Goal: Transaction & Acquisition: Purchase product/service

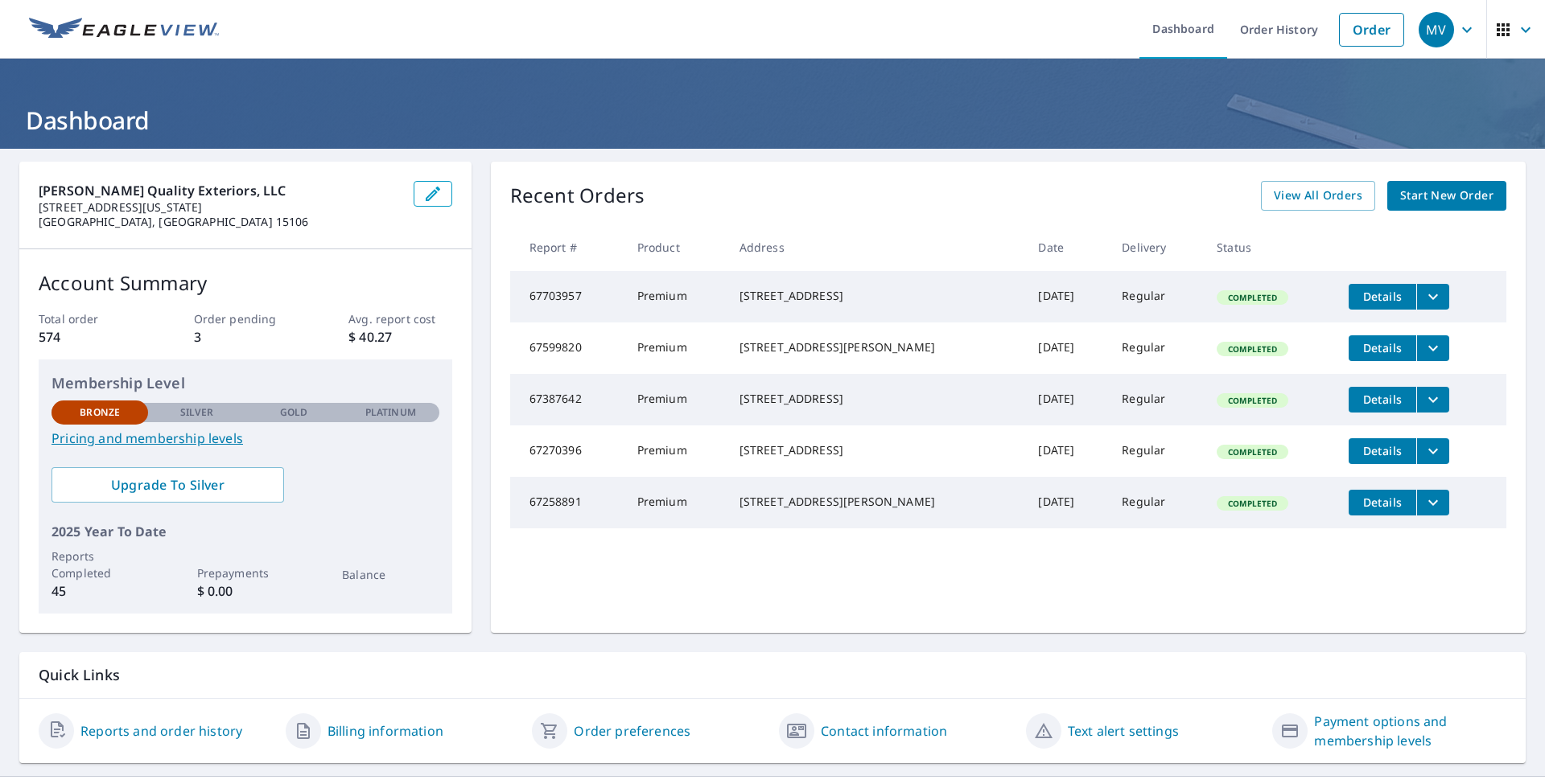
click at [1424, 203] on span "Start New Order" at bounding box center [1446, 195] width 94 height 20
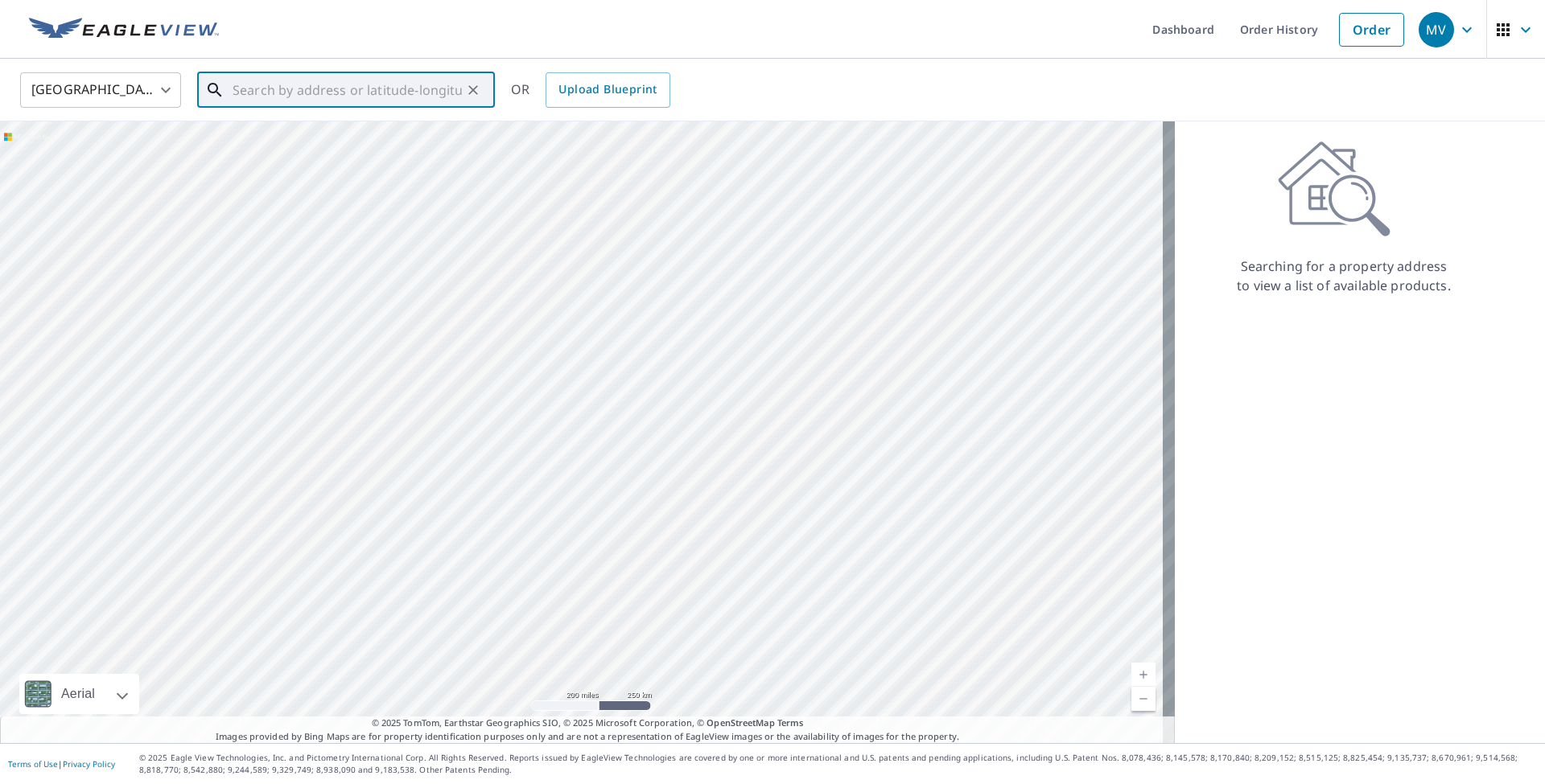
click at [320, 89] on input "text" at bounding box center [347, 90] width 230 height 45
click at [310, 149] on p "[GEOGRAPHIC_DATA], [GEOGRAPHIC_DATA] 15243" at bounding box center [356, 163] width 253 height 33
type input "[STREET_ADDRESS]"
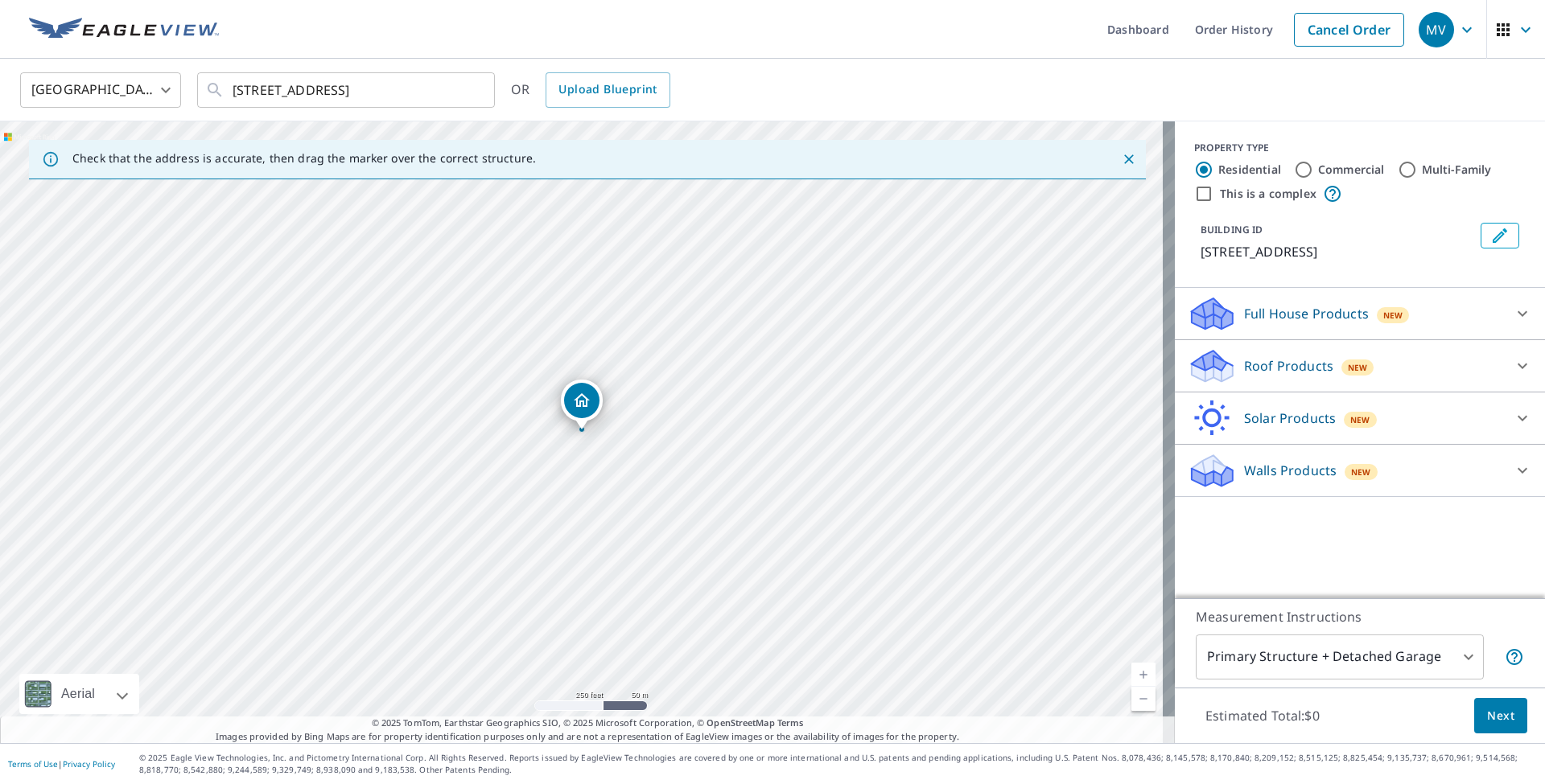
click at [1251, 366] on p "Roof Products" at bounding box center [1288, 366] width 89 height 19
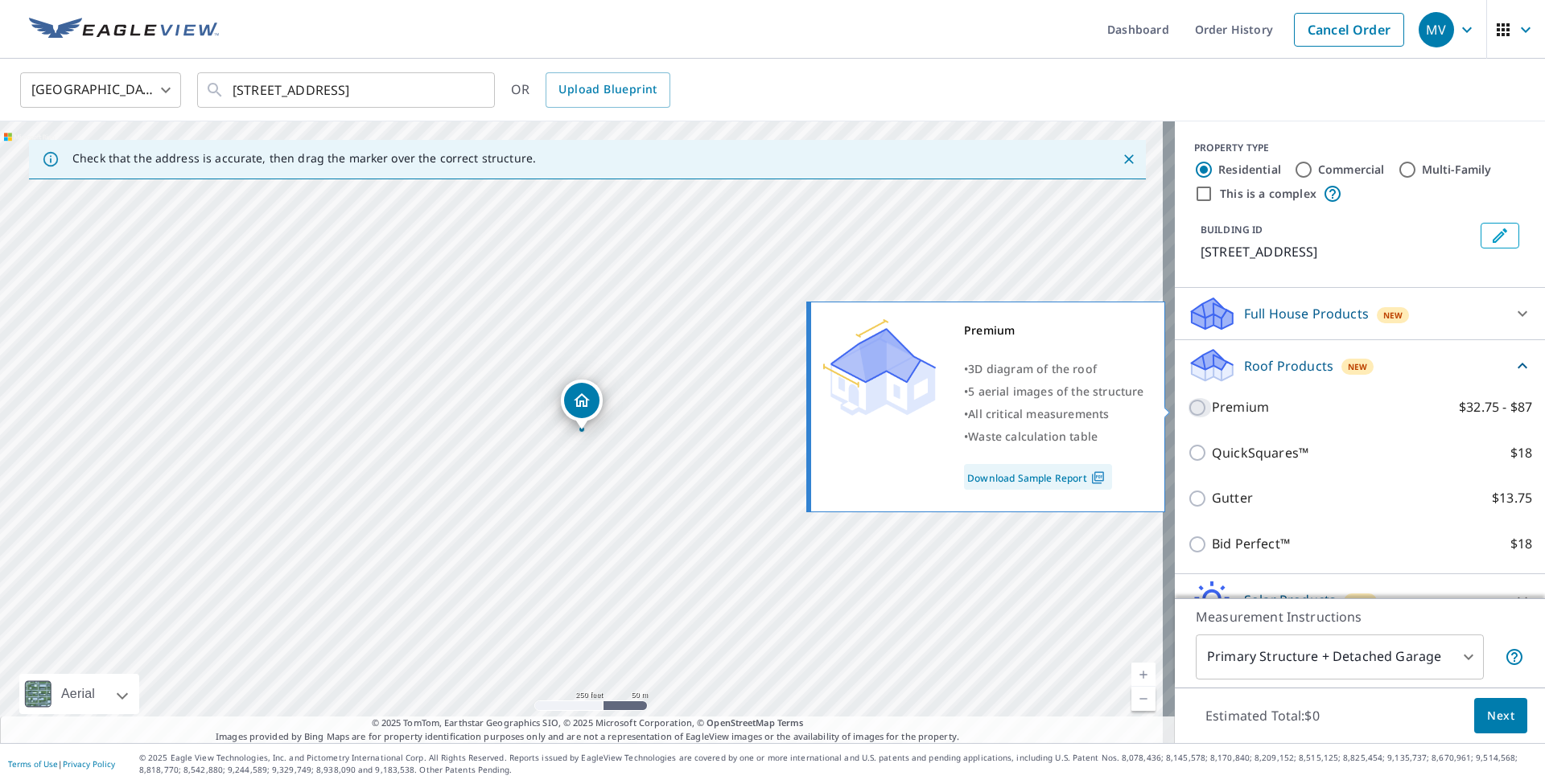
click at [1191, 413] on input "Premium $32.75 - $87" at bounding box center [1199, 407] width 24 height 19
checkbox input "true"
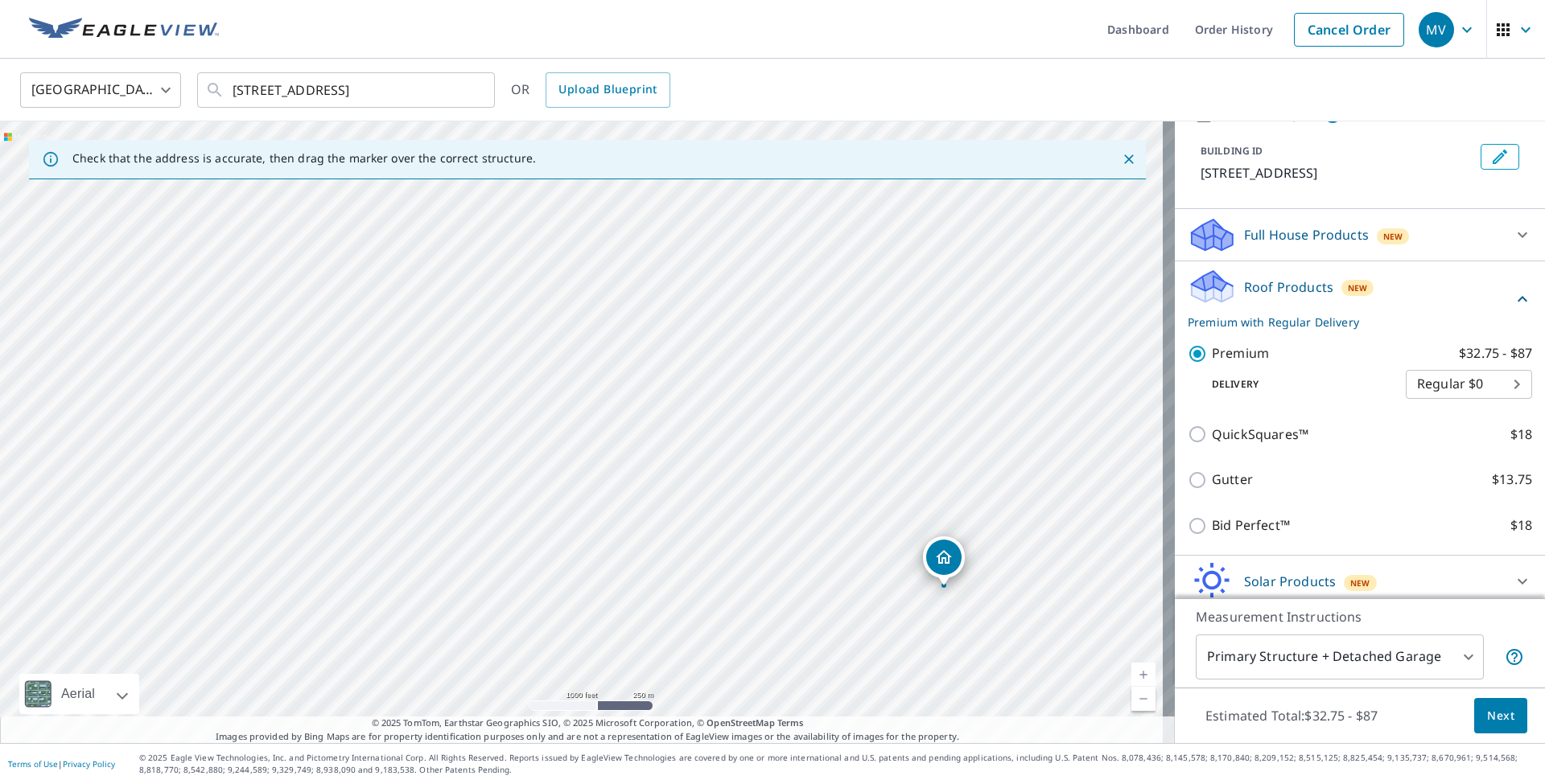
scroll to position [141, 0]
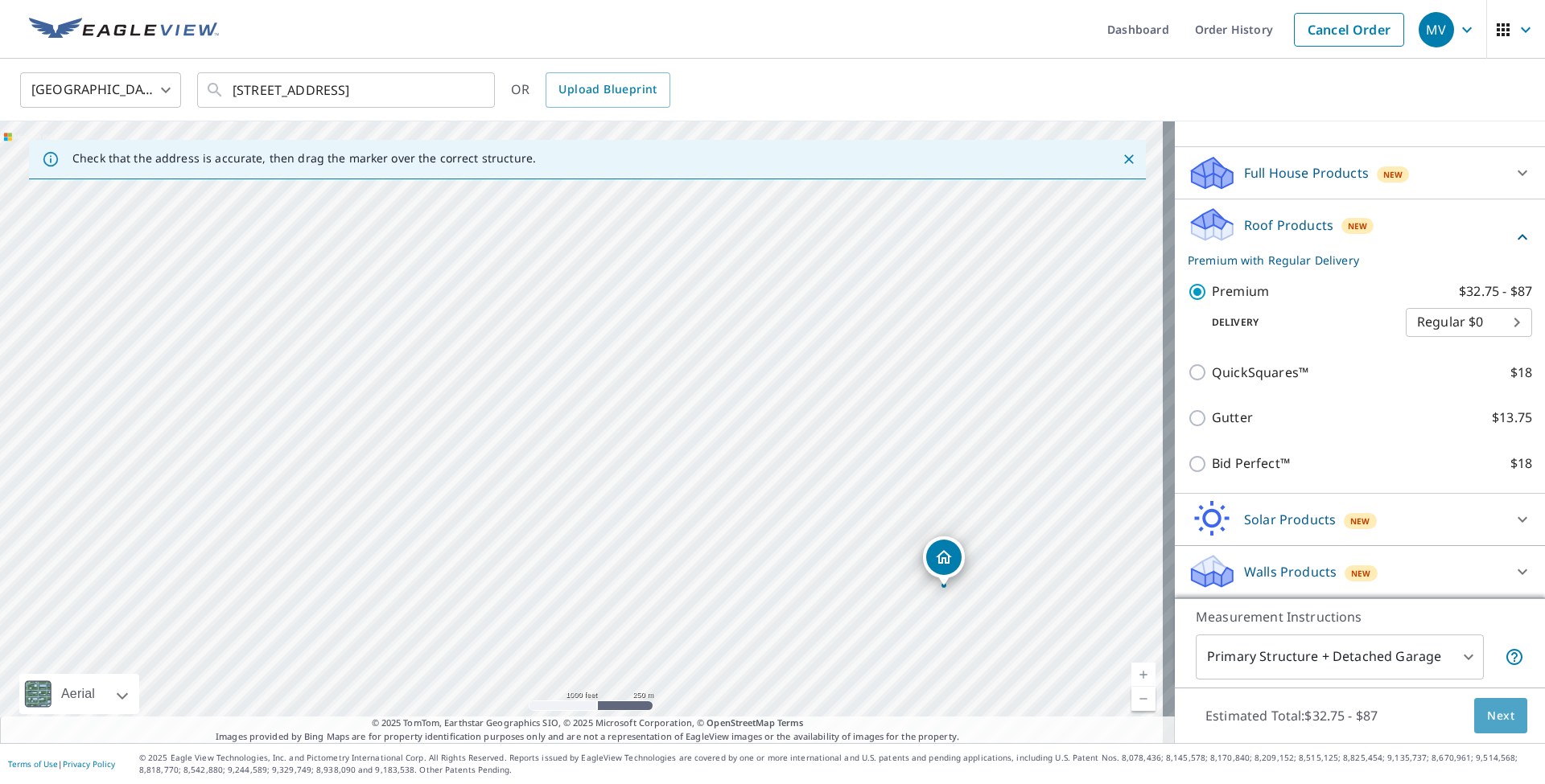
click at [1487, 722] on span "Next" at bounding box center [1500, 715] width 28 height 20
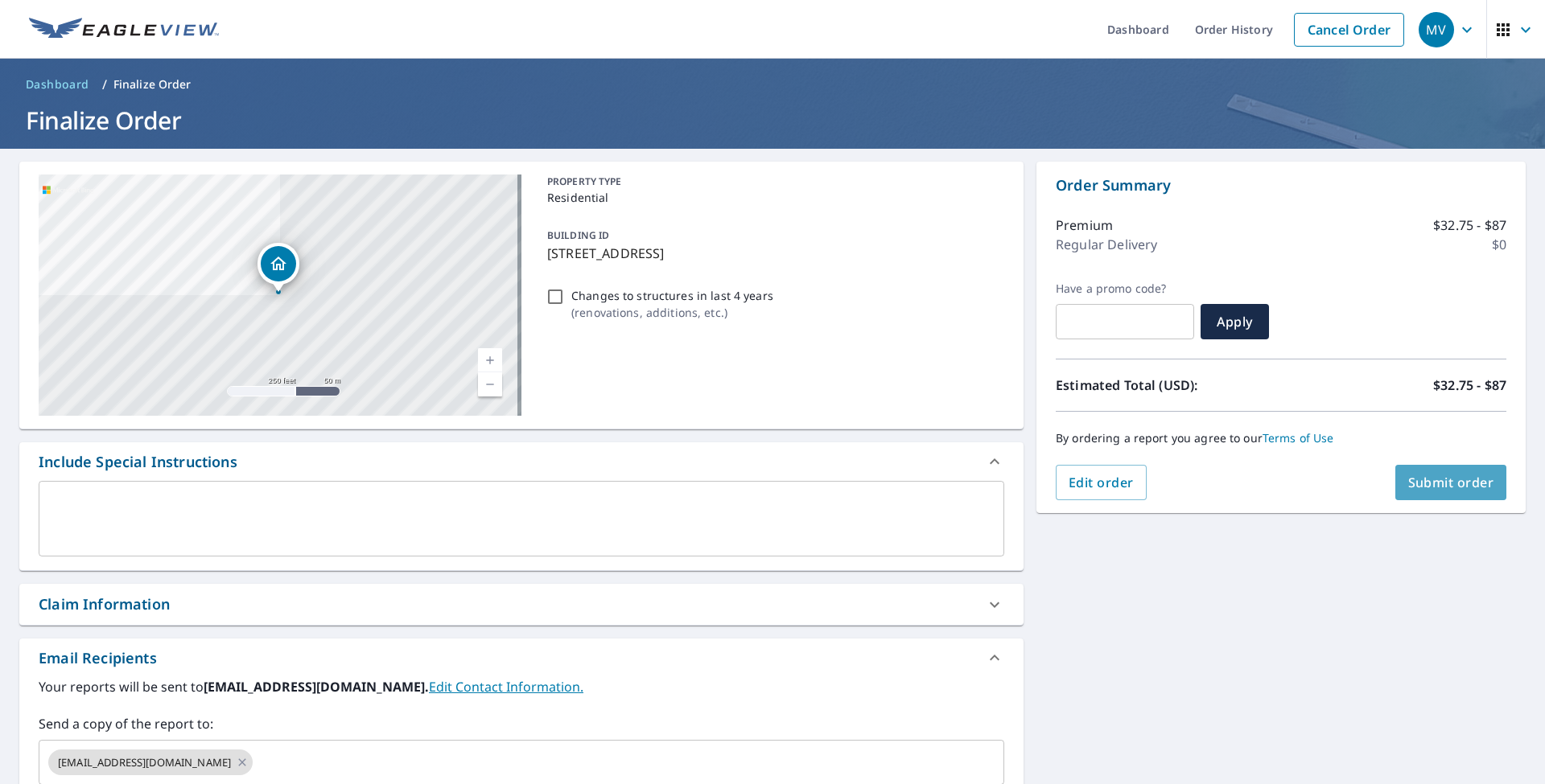
click at [1439, 477] on span "Submit order" at bounding box center [1451, 482] width 86 height 18
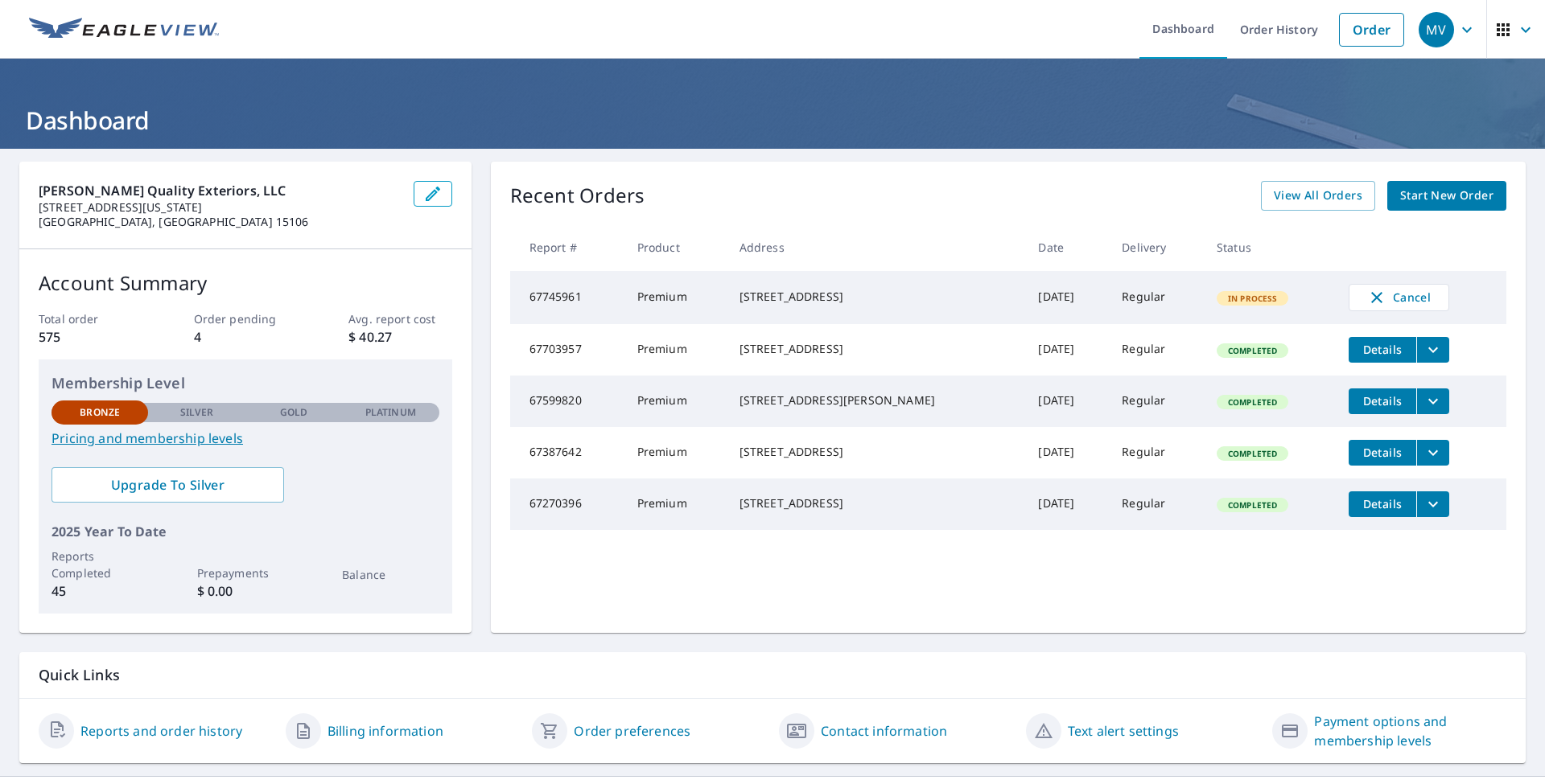
click at [1442, 192] on span "Start New Order" at bounding box center [1446, 195] width 94 height 20
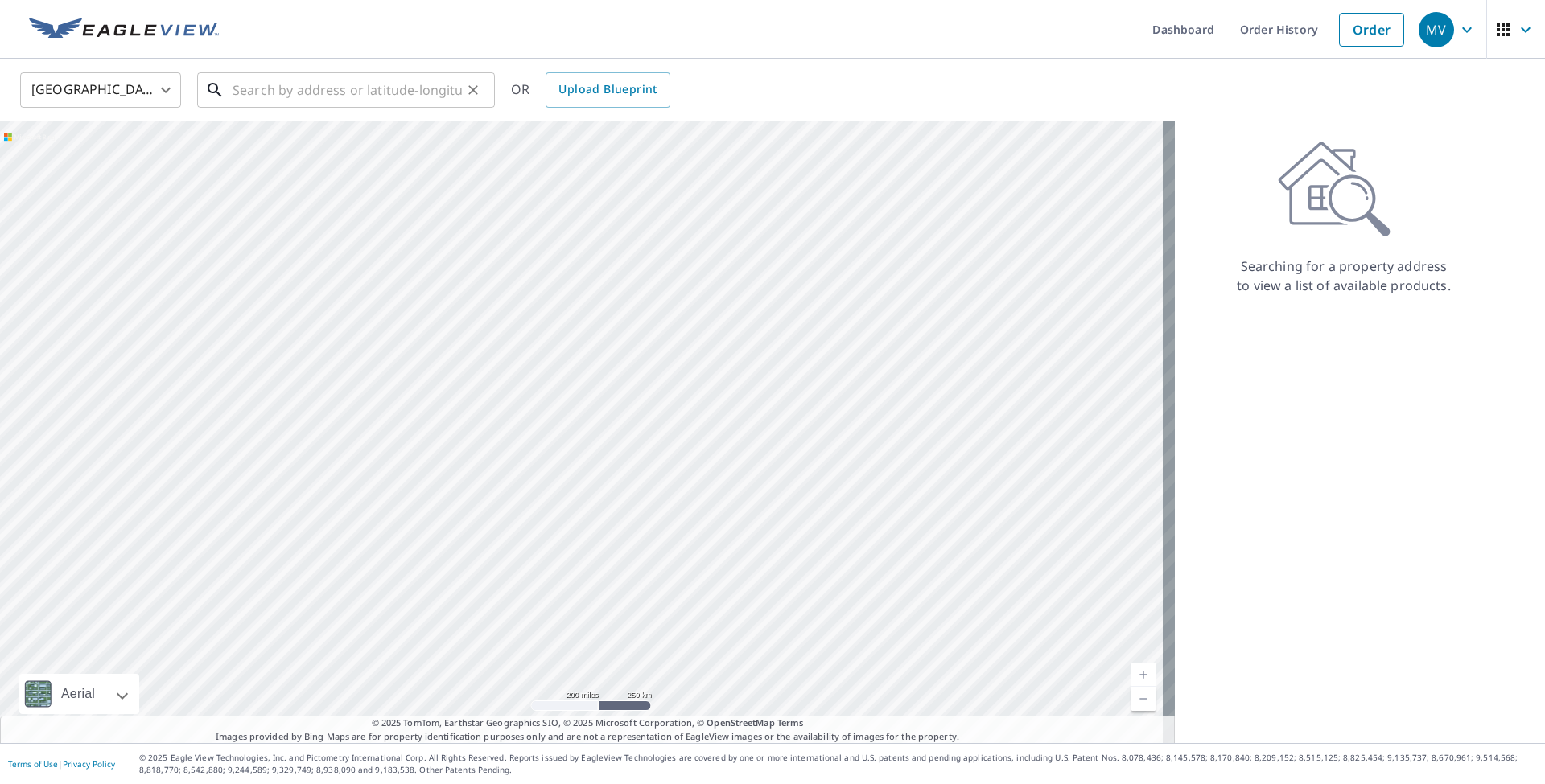
click at [345, 91] on input "text" at bounding box center [347, 90] width 230 height 45
click at [351, 93] on input "216 locust" at bounding box center [347, 90] width 230 height 45
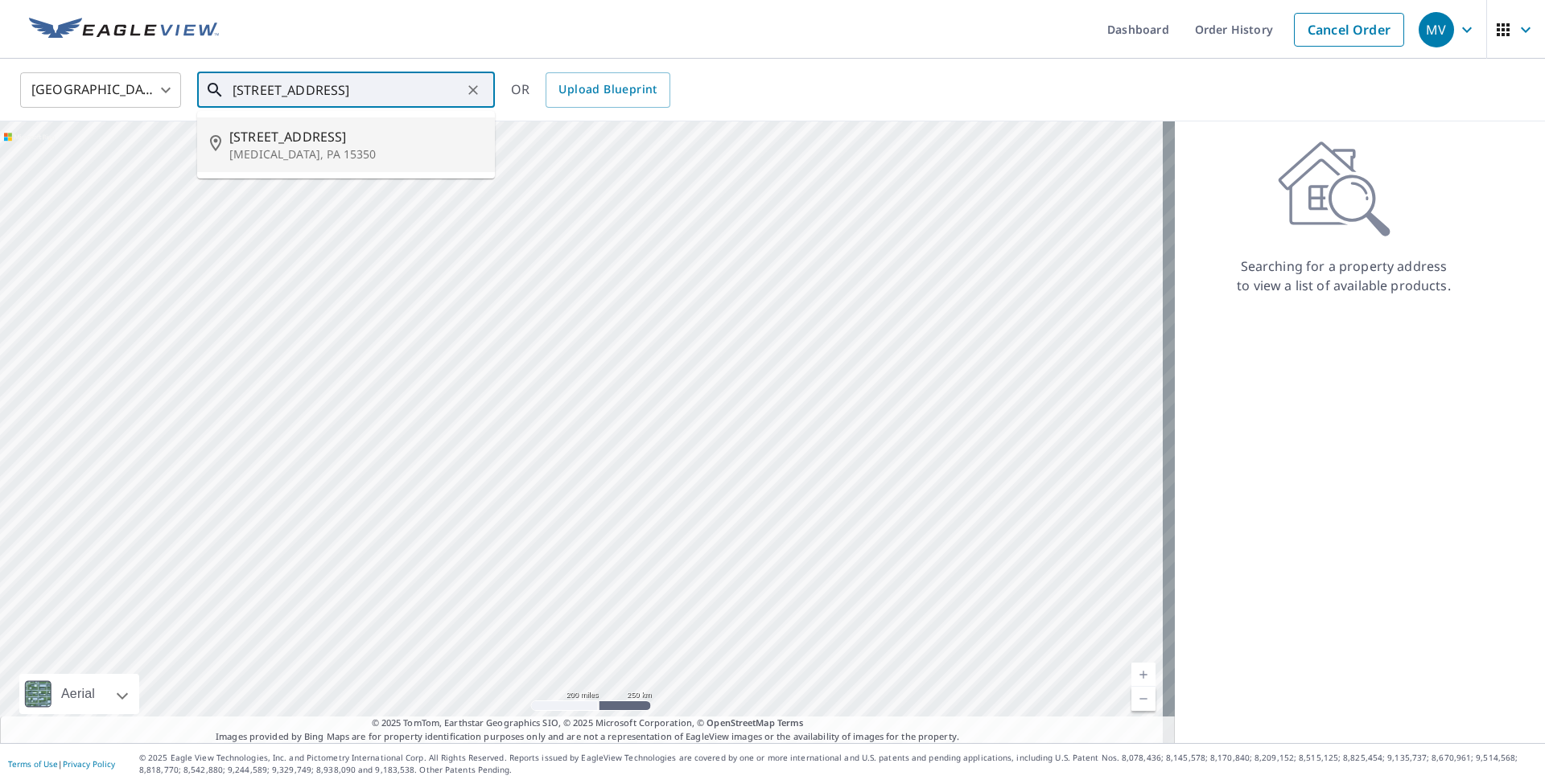
click at [311, 156] on p "Muse, PA 15350" at bounding box center [356, 154] width 253 height 16
type input "216 Locust St Muse, PA 15350"
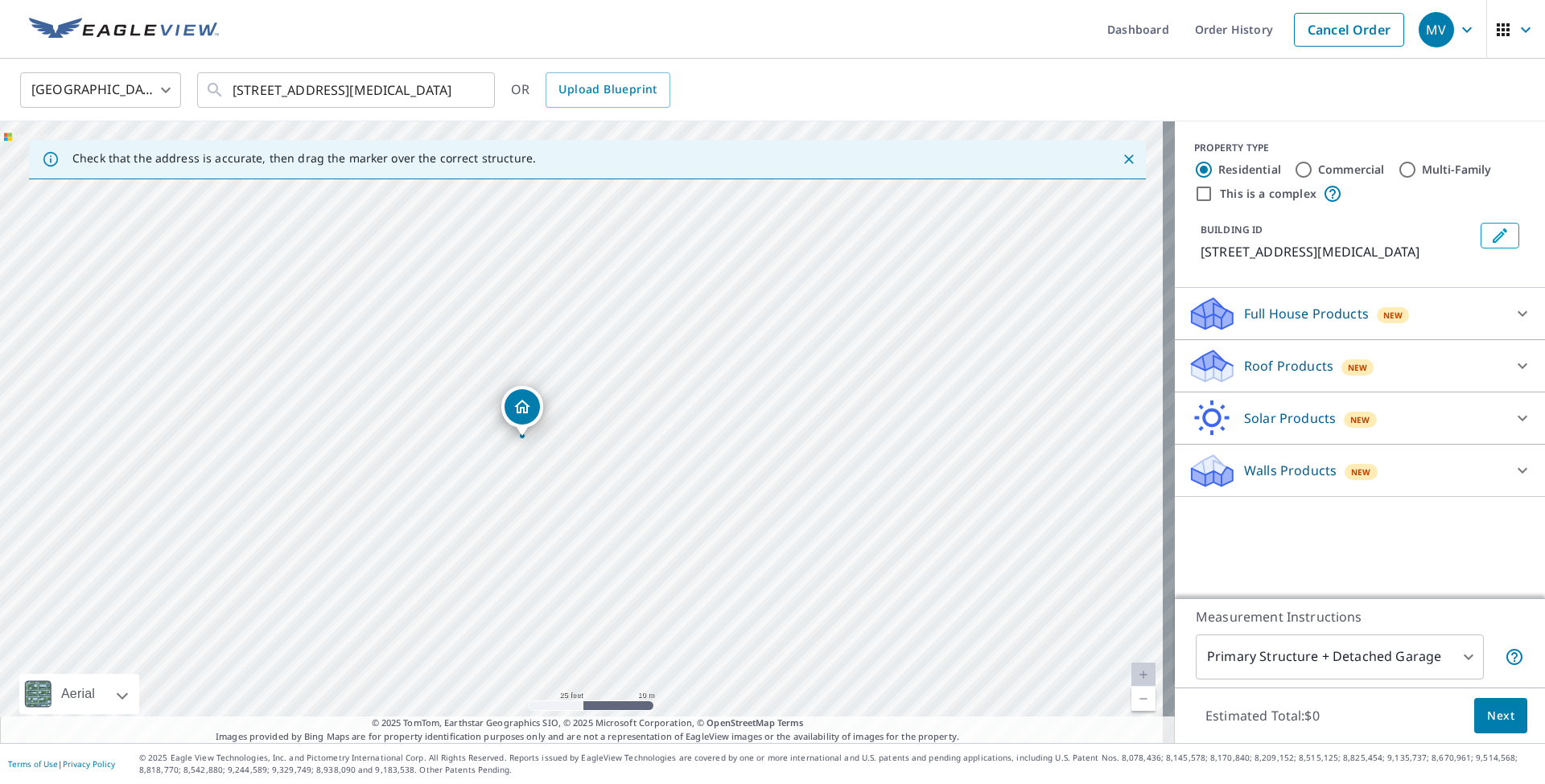
drag, startPoint x: 611, startPoint y: 298, endPoint x: 552, endPoint y: 297, distance: 59.0
click at [552, 297] on div "216 Locust St Muse, PA 15350" at bounding box center [587, 432] width 1175 height 621
click at [1267, 366] on p "Roof Products" at bounding box center [1288, 366] width 89 height 19
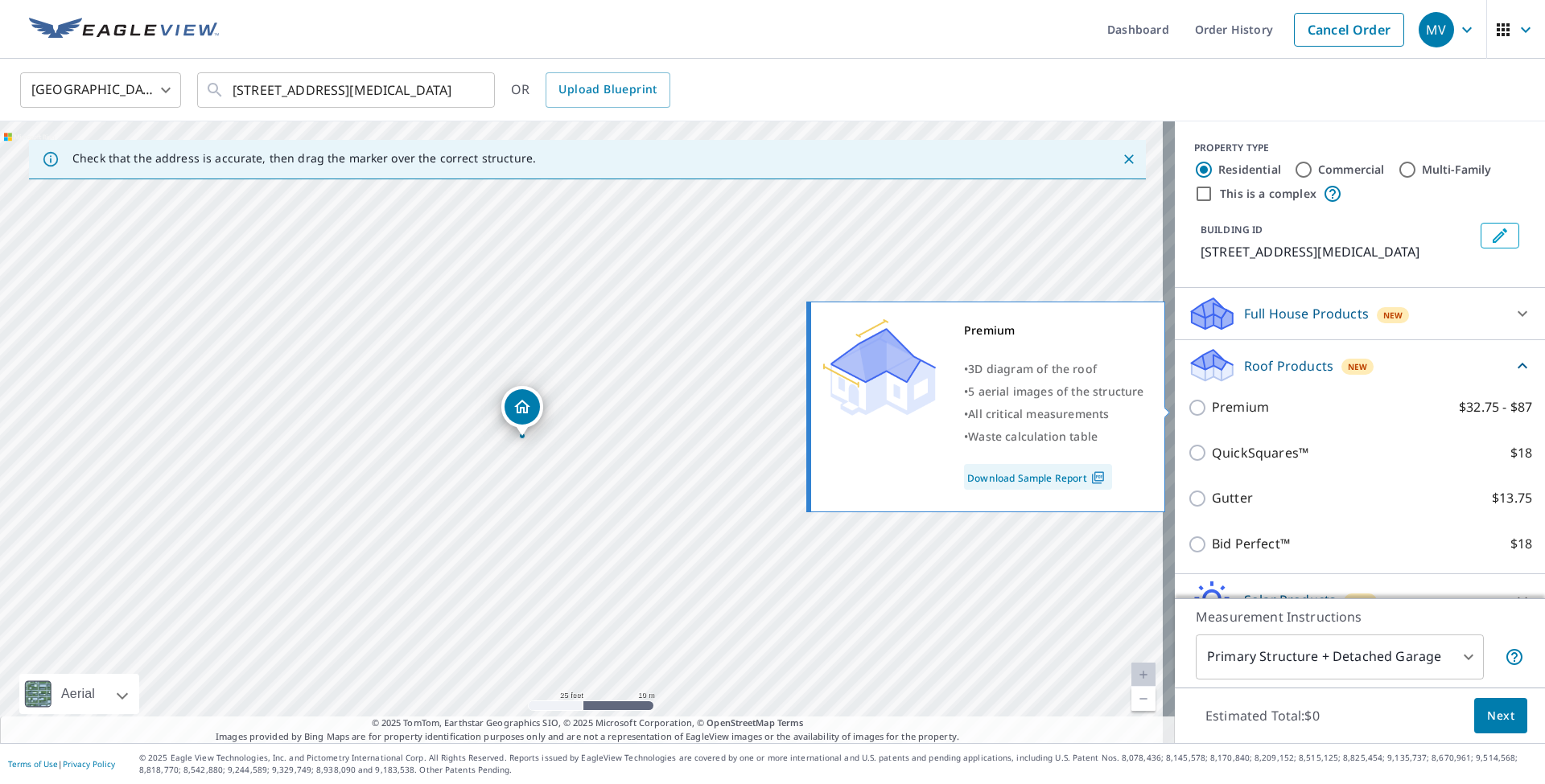
click at [1187, 406] on input "Premium $32.75 - $87" at bounding box center [1199, 407] width 24 height 19
checkbox input "true"
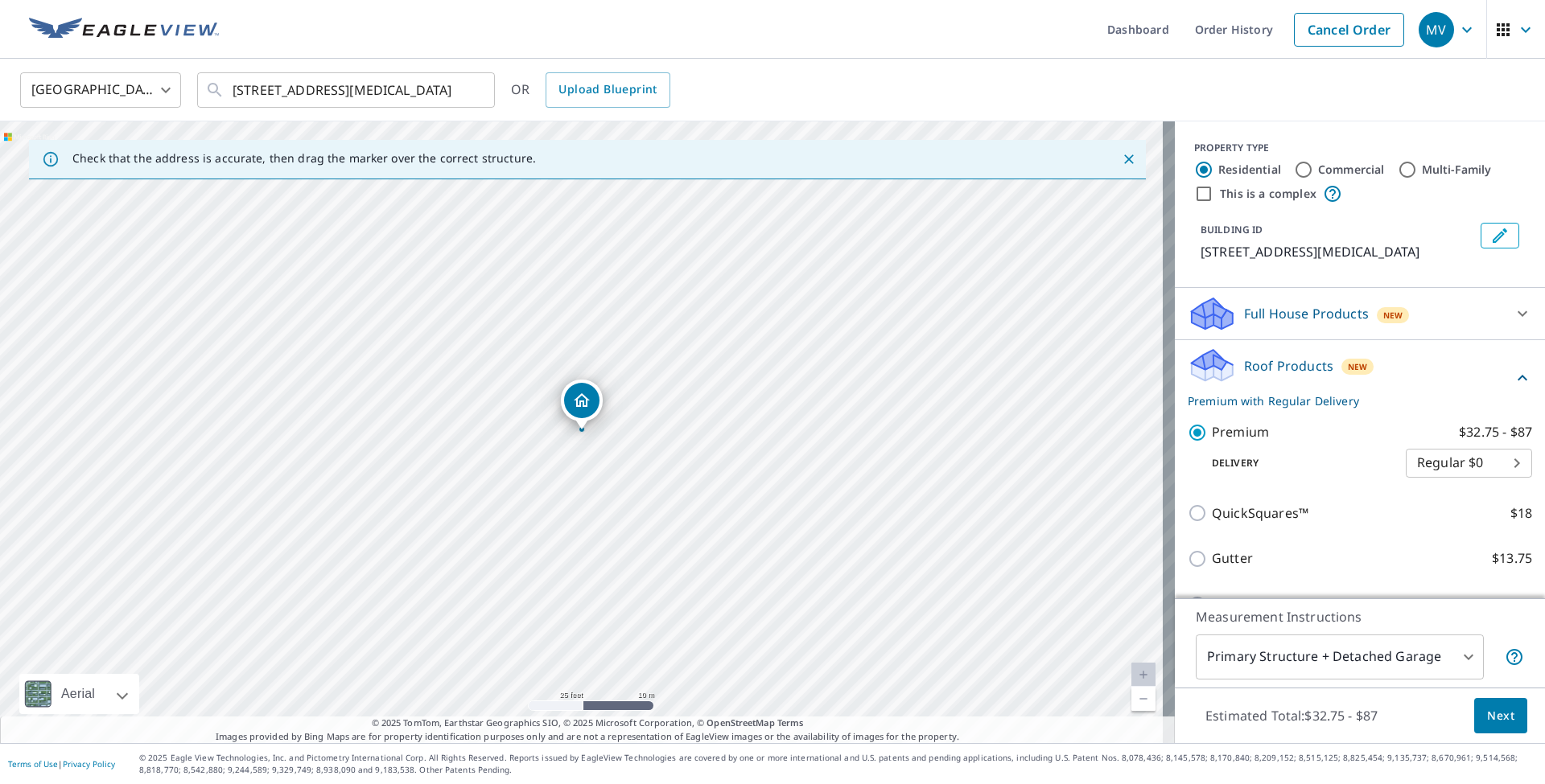
click at [1496, 712] on span "Next" at bounding box center [1500, 715] width 28 height 20
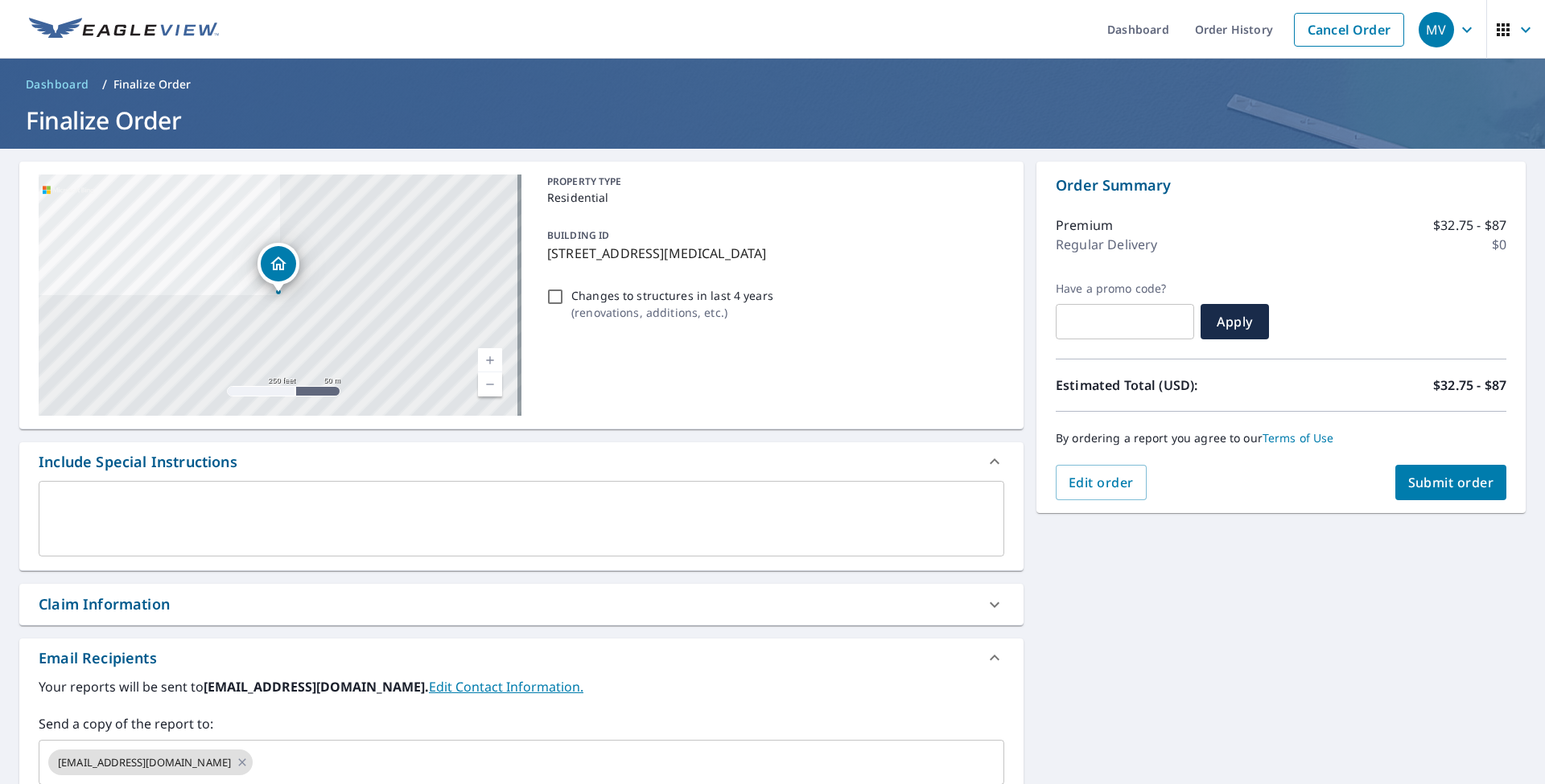
click at [1439, 483] on span "Submit order" at bounding box center [1451, 482] width 86 height 18
